Goal: Information Seeking & Learning: Learn about a topic

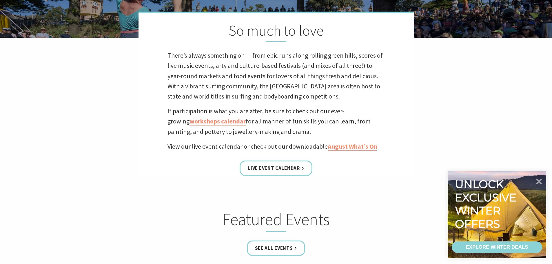
scroll to position [174, 0]
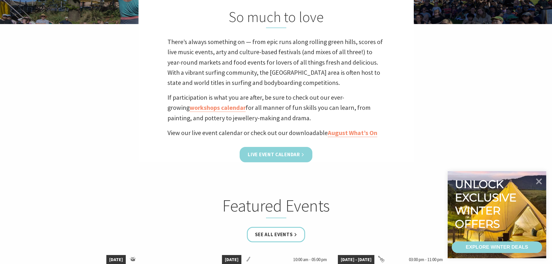
click at [285, 156] on link "Live Event Calendar" at bounding box center [276, 154] width 72 height 15
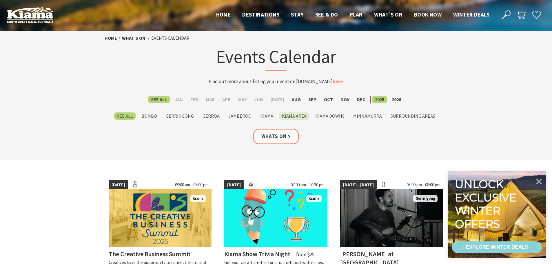
click at [296, 115] on label "Kiama Area" at bounding box center [294, 115] width 30 height 7
click at [0, 0] on input "Kiama Area" at bounding box center [0, 0] width 0 height 0
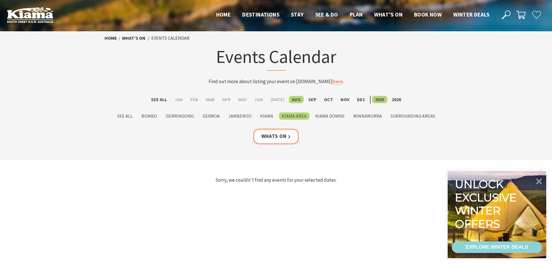
click at [268, 116] on label "Kiama" at bounding box center [266, 115] width 19 height 7
click at [0, 0] on input "Kiama" at bounding box center [0, 0] width 0 height 0
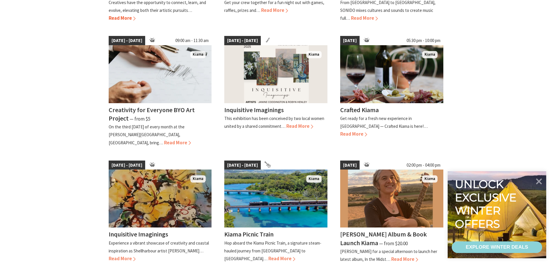
scroll to position [405, 0]
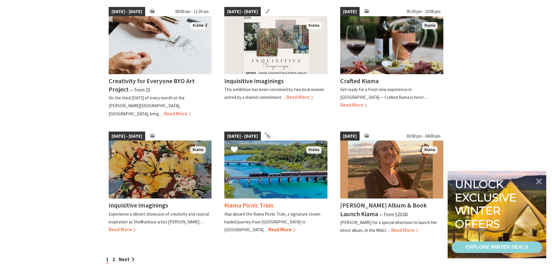
click at [243, 201] on h4 "Kiama Picnic Train" at bounding box center [248, 205] width 49 height 8
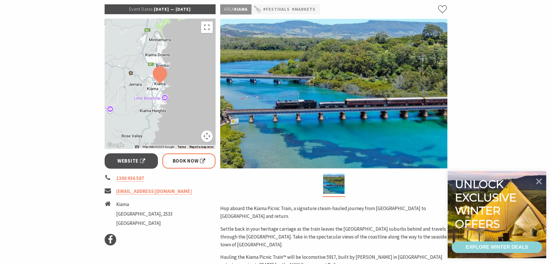
scroll to position [87, 0]
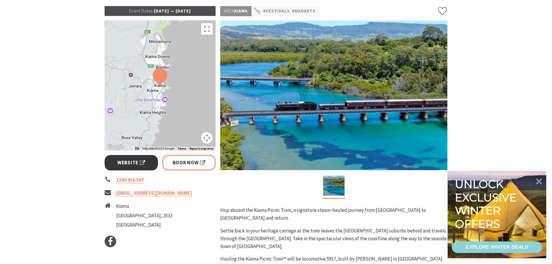
click at [127, 164] on span "Website" at bounding box center [131, 163] width 28 height 8
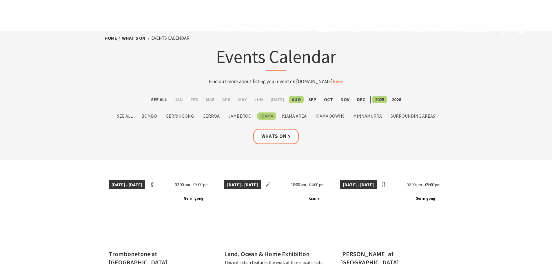
scroll to position [405, 0]
